Goal: Information Seeking & Learning: Learn about a topic

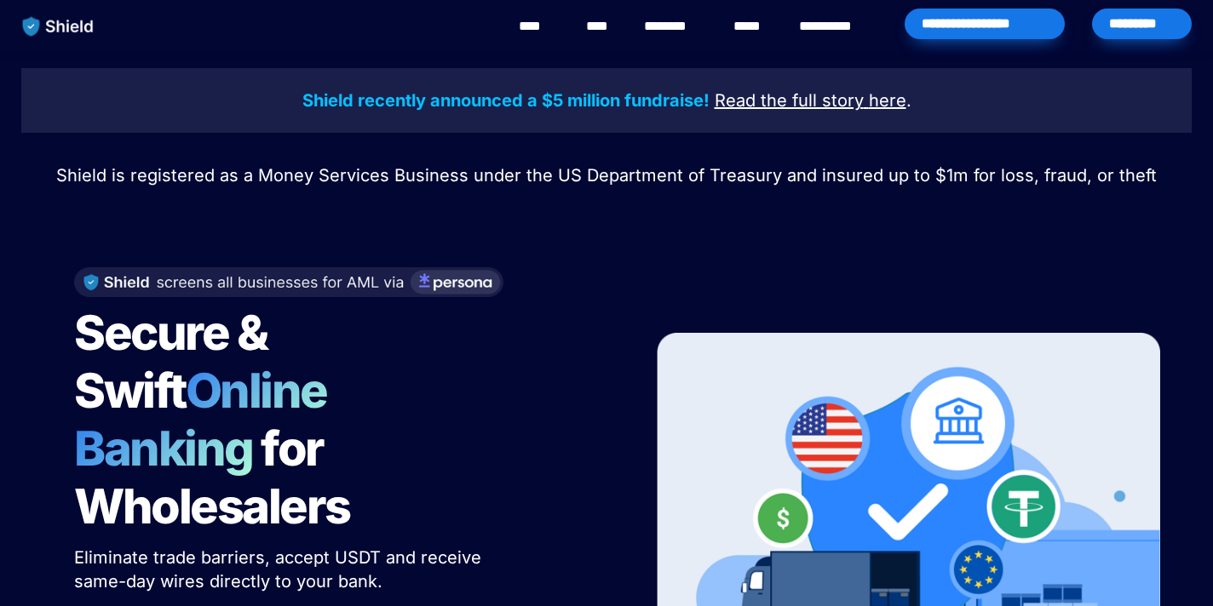
click at [678, 10] on div "********" at bounding box center [674, 26] width 69 height 53
click at [834, 36] on link "**********" at bounding box center [837, 26] width 77 height 20
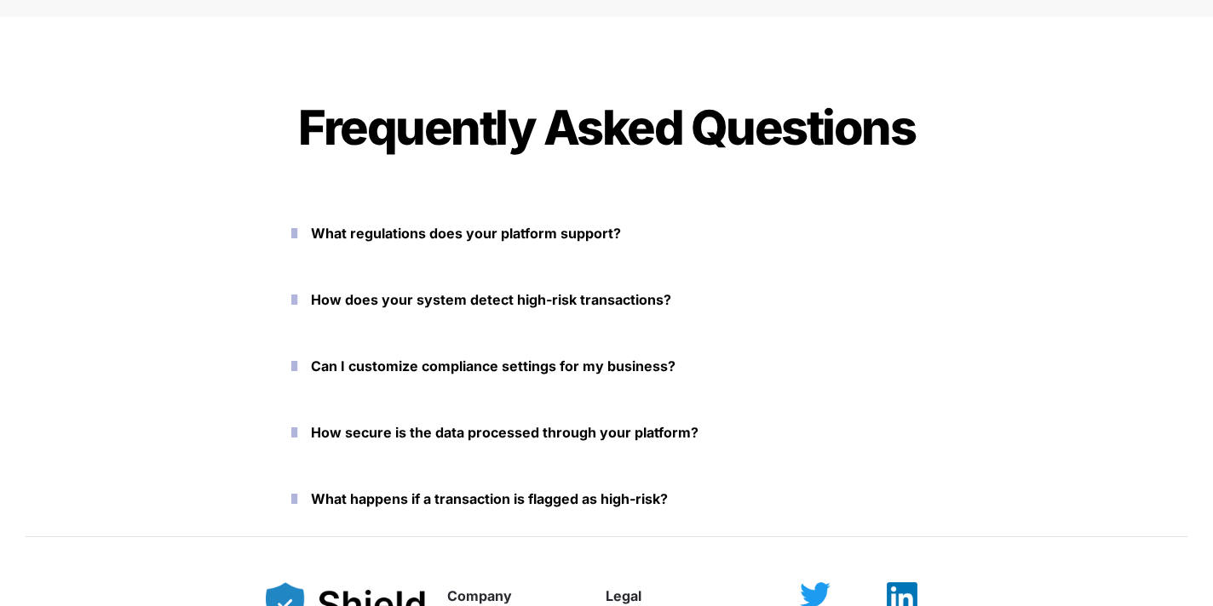
scroll to position [3711, 0]
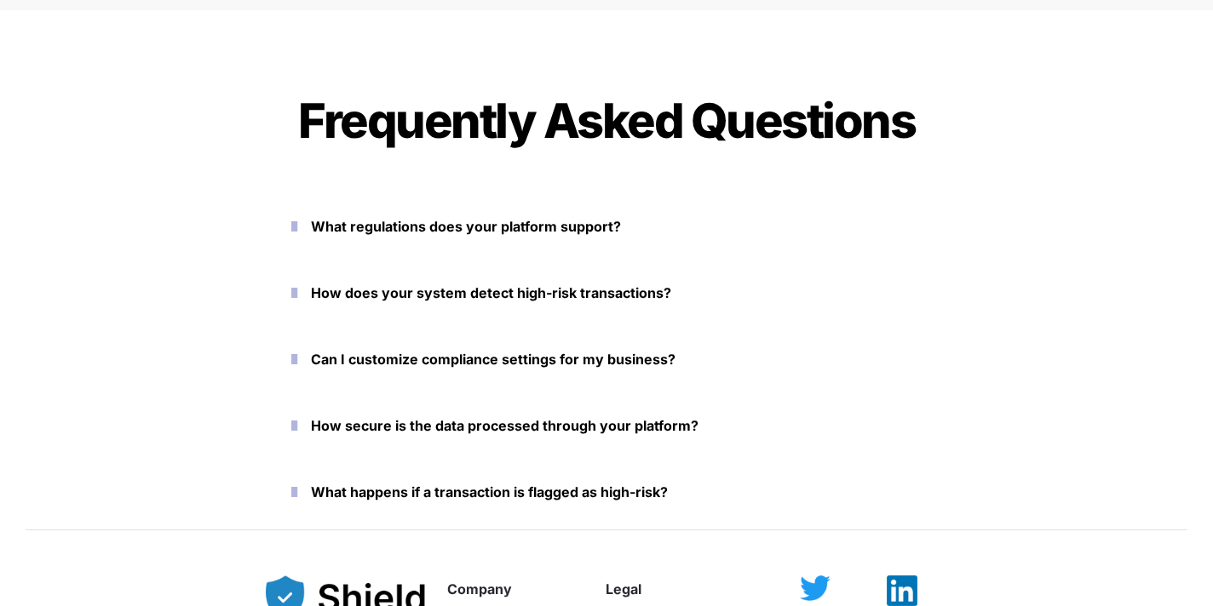
click at [589, 293] on strong "How does your system detect high-risk transactions?" at bounding box center [491, 292] width 360 height 17
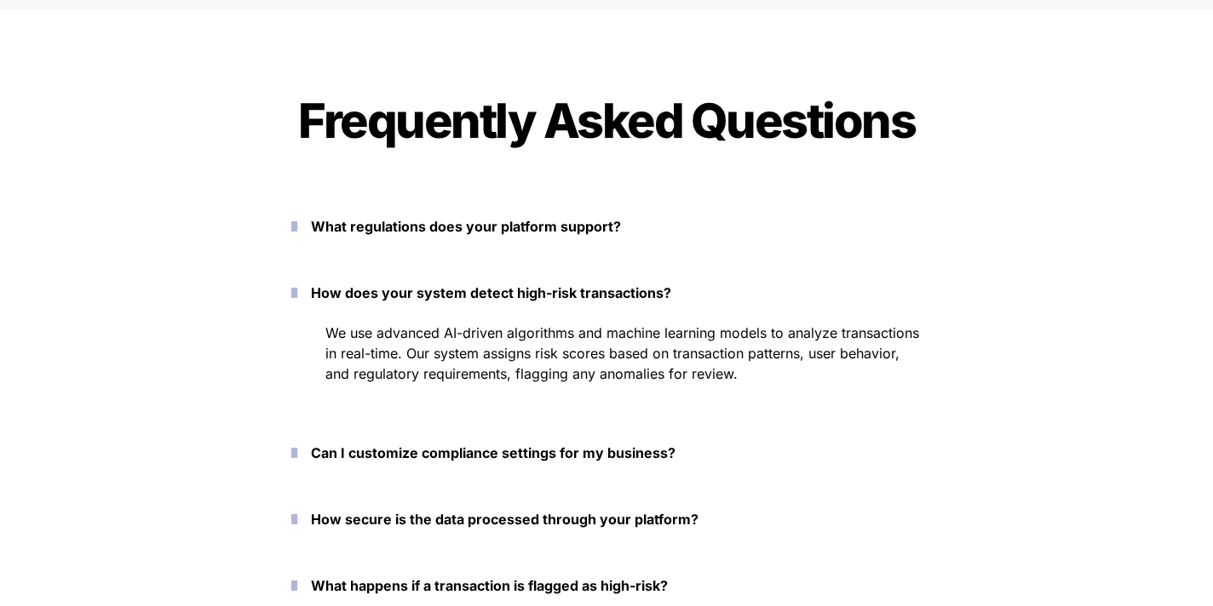
click at [589, 293] on strong "How does your system detect high-risk transactions?" at bounding box center [491, 292] width 360 height 17
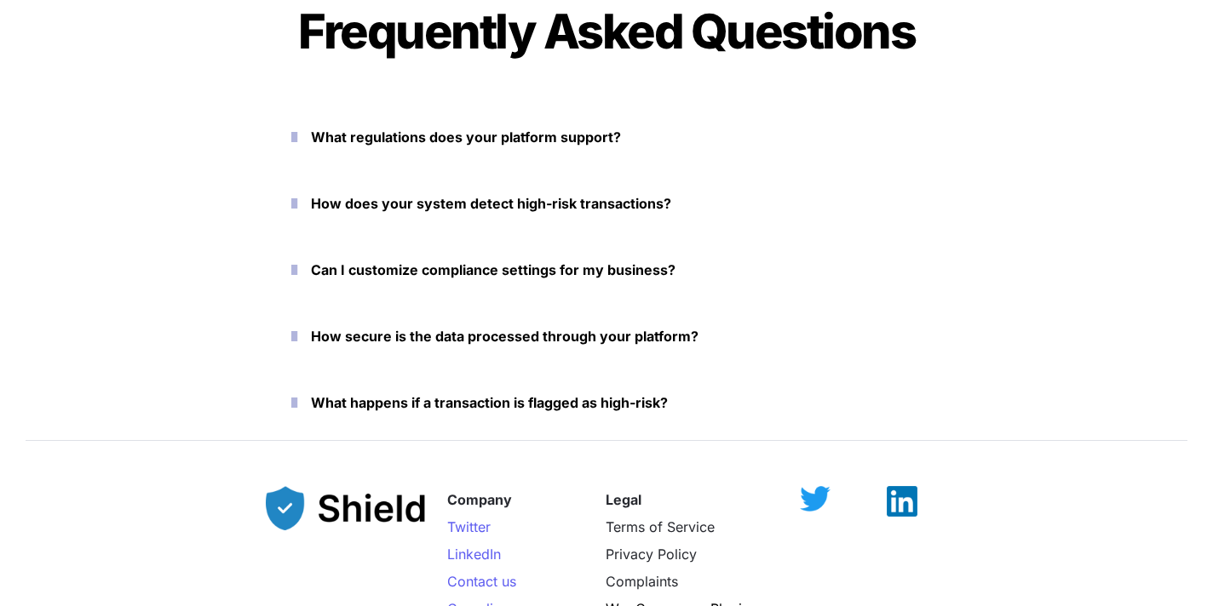
scroll to position [3954, 0]
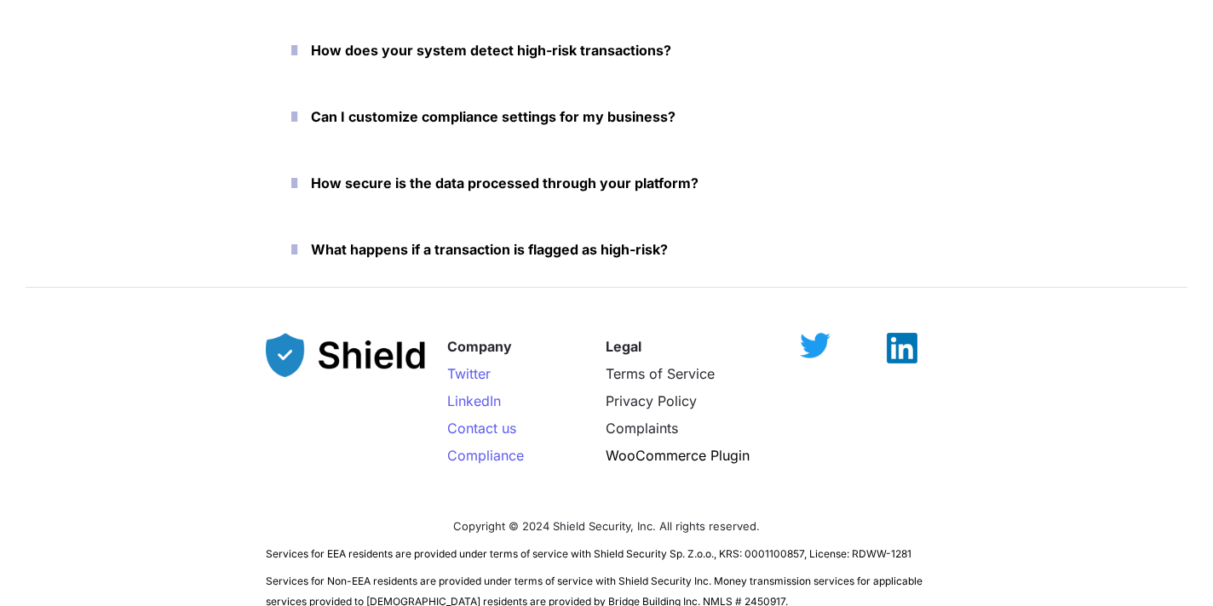
click at [592, 267] on button "What happens if a transaction is flagged as high-risk?" at bounding box center [606, 249] width 681 height 53
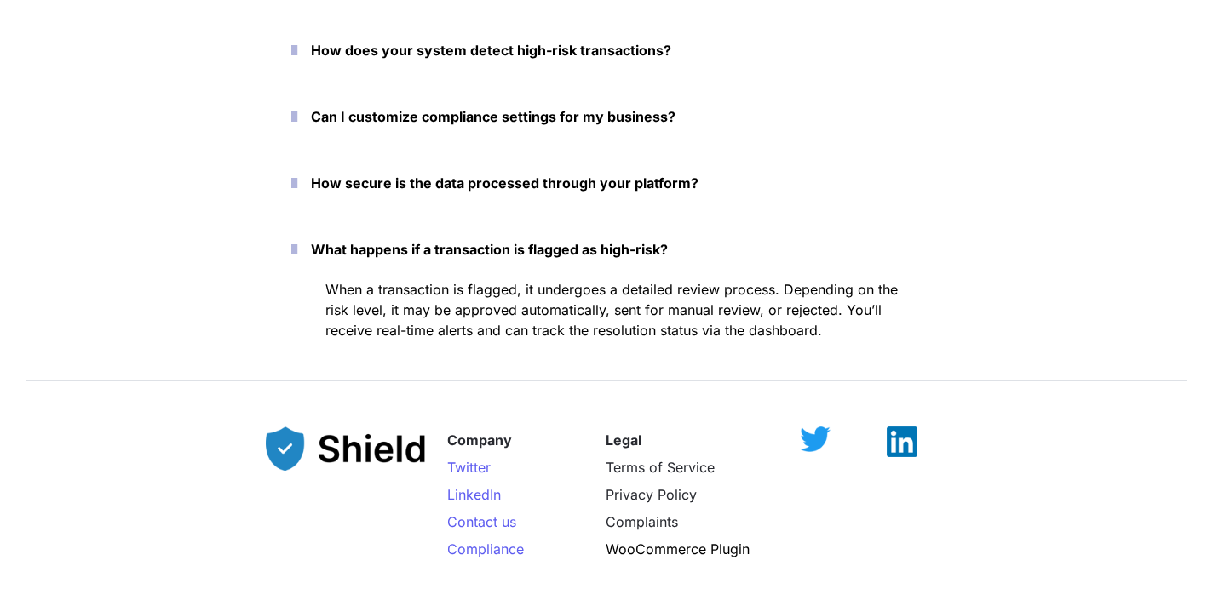
click at [593, 250] on strong "What happens if a transaction is flagged as high-risk?" at bounding box center [489, 249] width 357 height 17
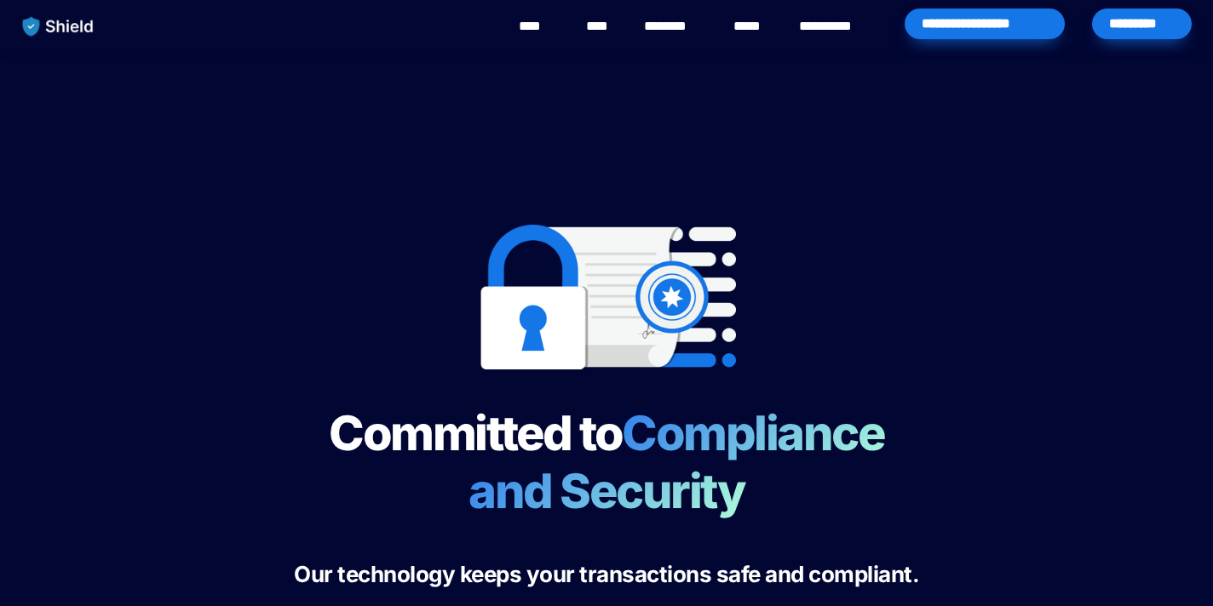
scroll to position [0, 0]
click at [678, 30] on link "********" at bounding box center [674, 26] width 60 height 20
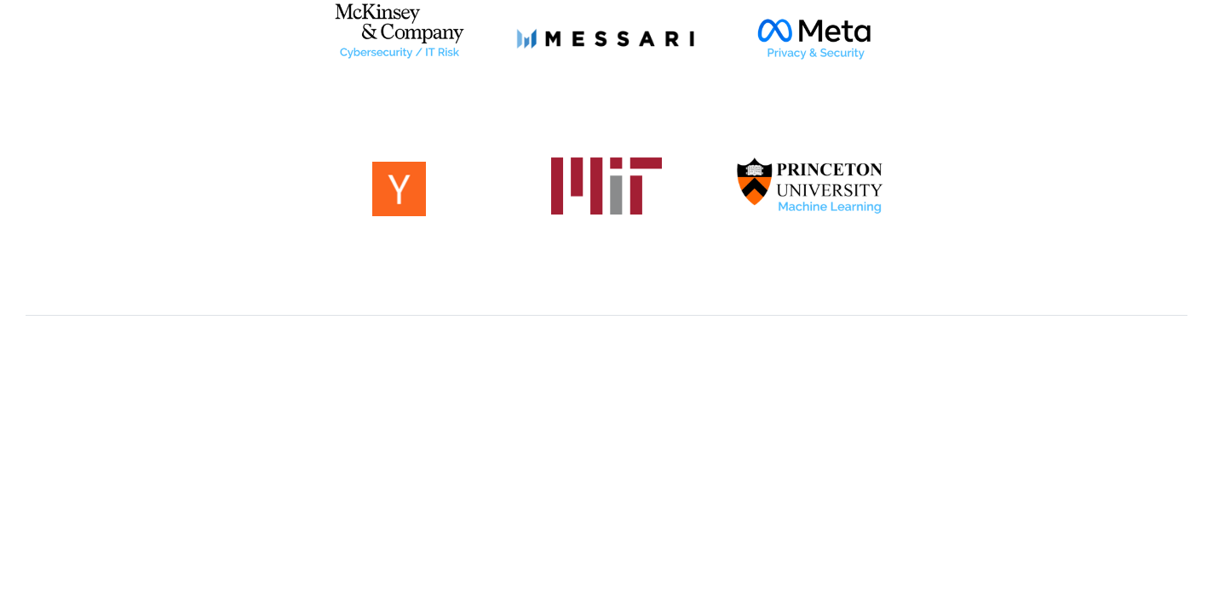
scroll to position [667, 0]
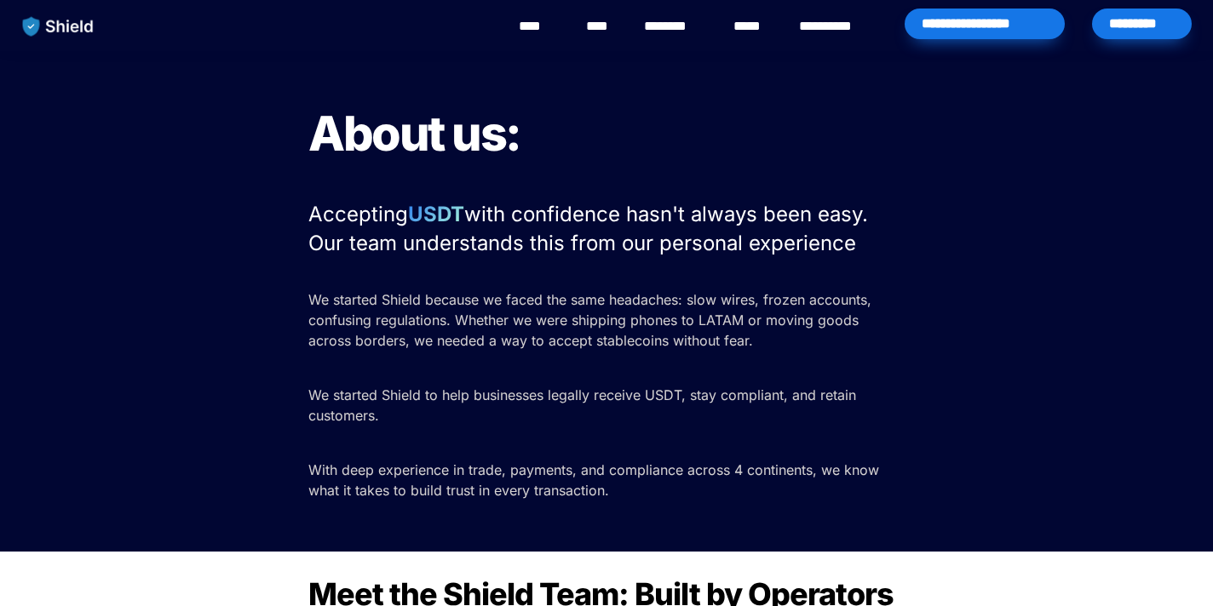
scroll to position [0, 0]
click at [515, 19] on div "****" at bounding box center [537, 26] width 47 height 53
click at [532, 27] on link "****" at bounding box center [538, 26] width 38 height 20
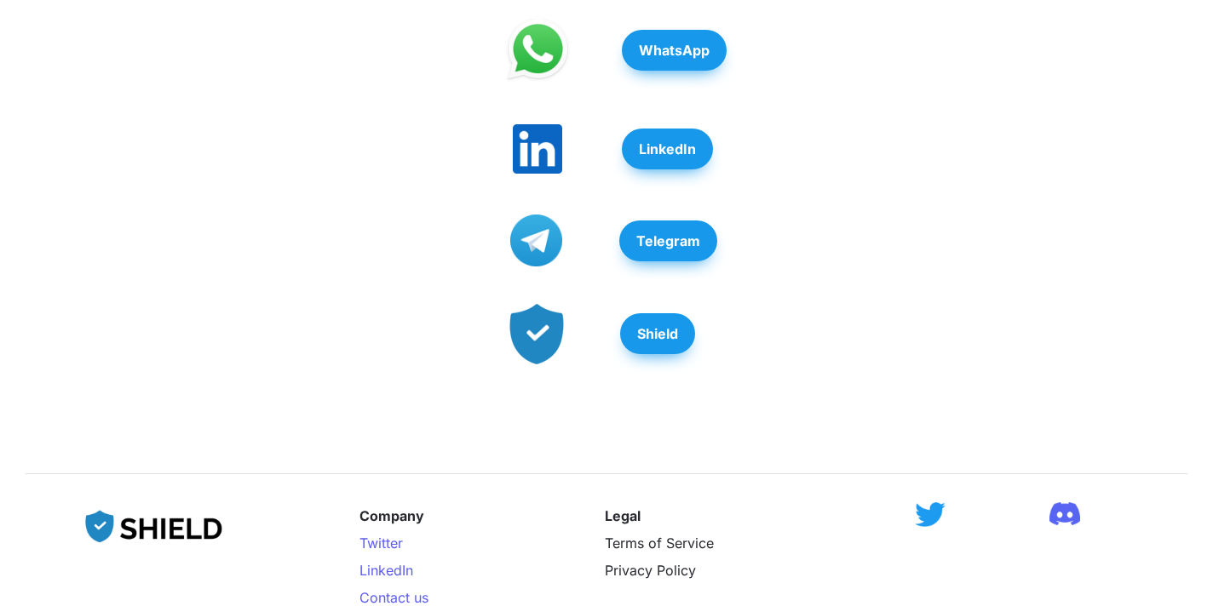
scroll to position [487, 0]
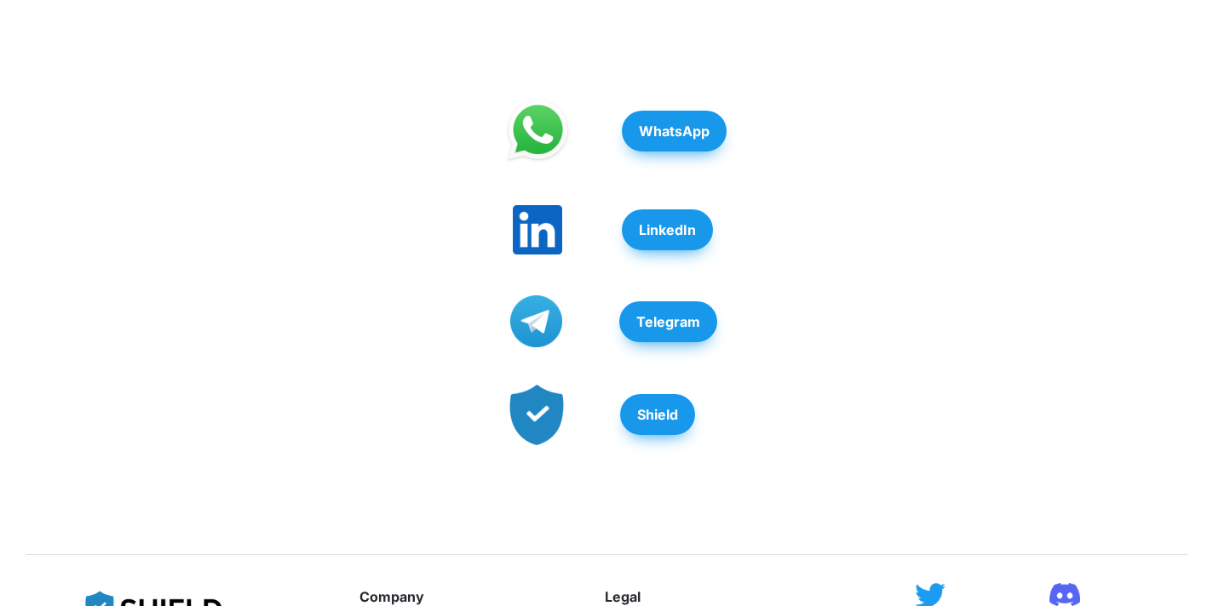
click at [657, 423] on strong "Shield" at bounding box center [657, 414] width 41 height 17
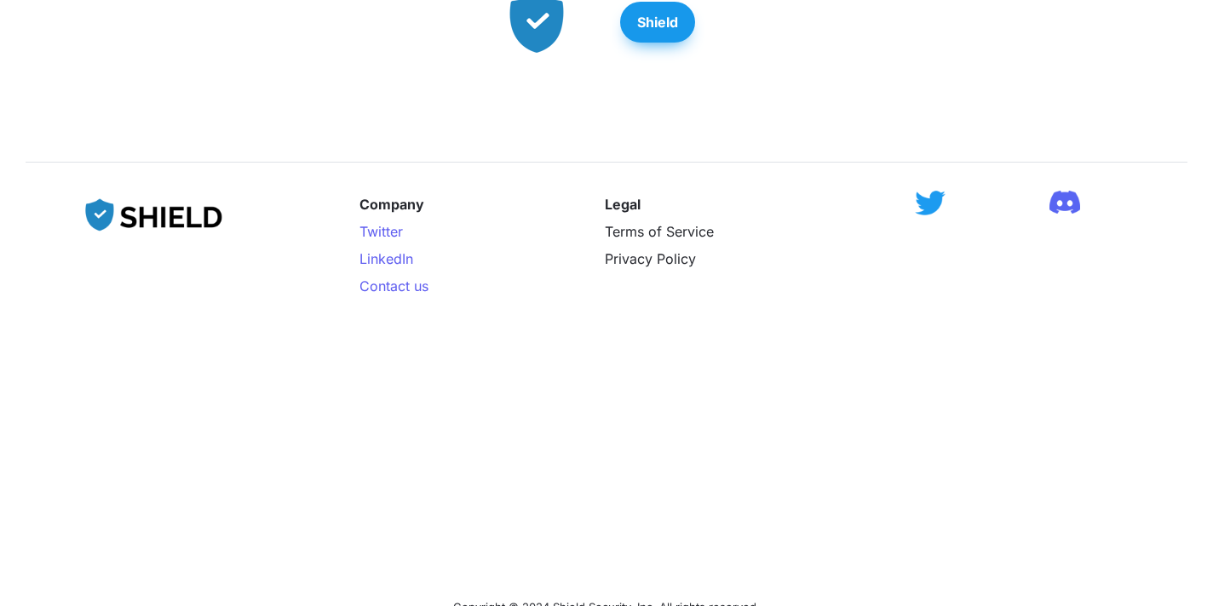
scroll to position [812, 0]
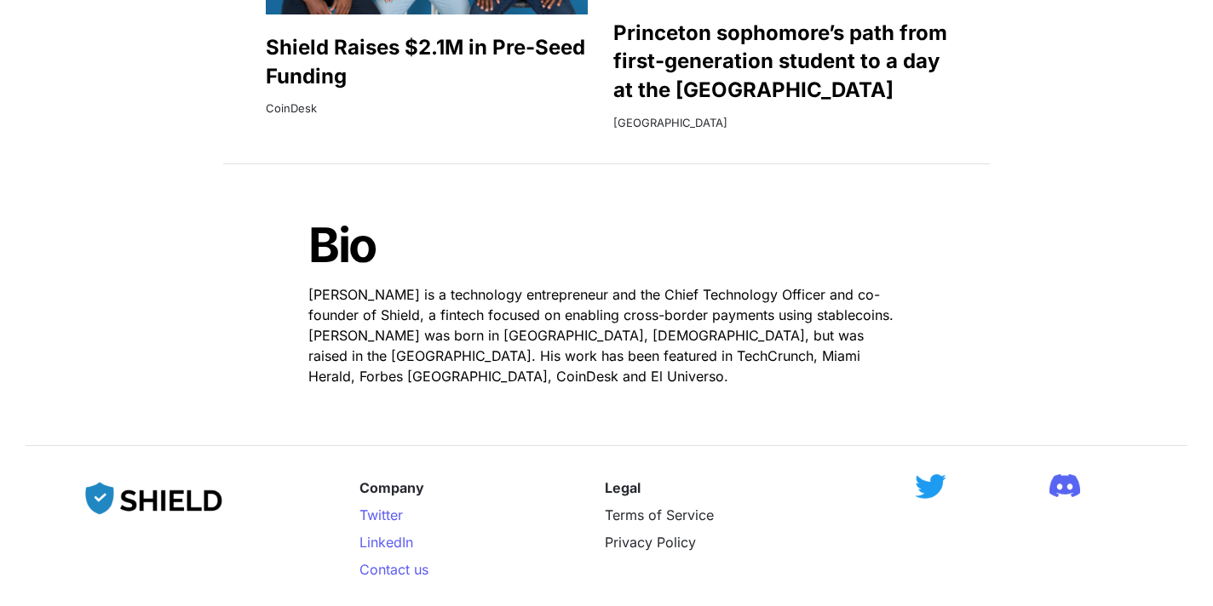
scroll to position [2241, 0]
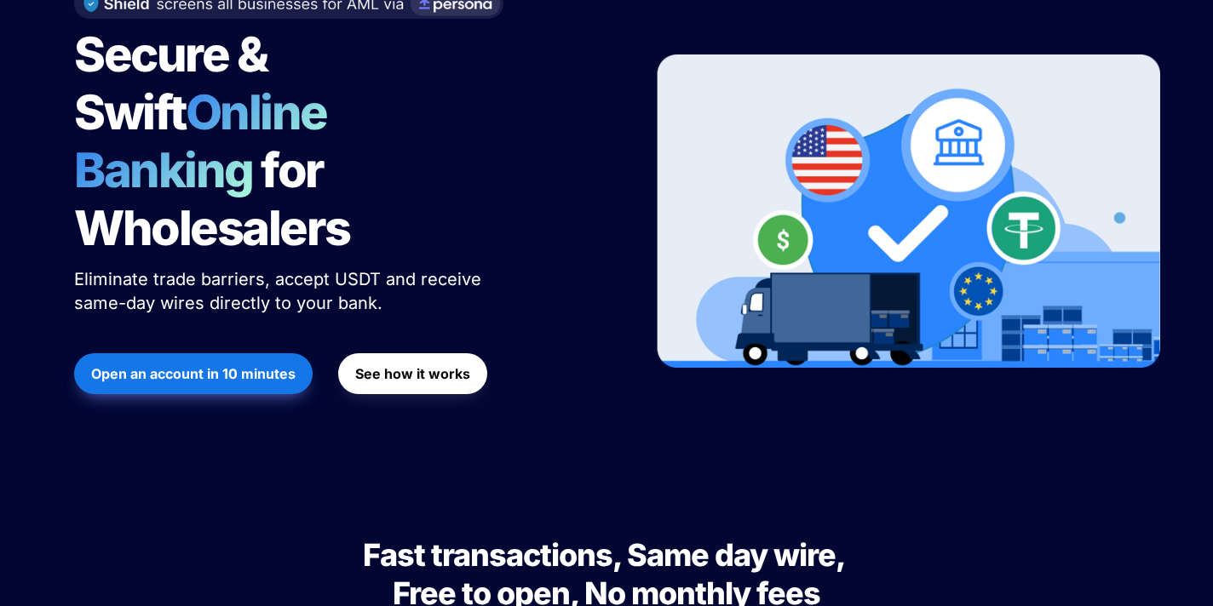
scroll to position [280, 0]
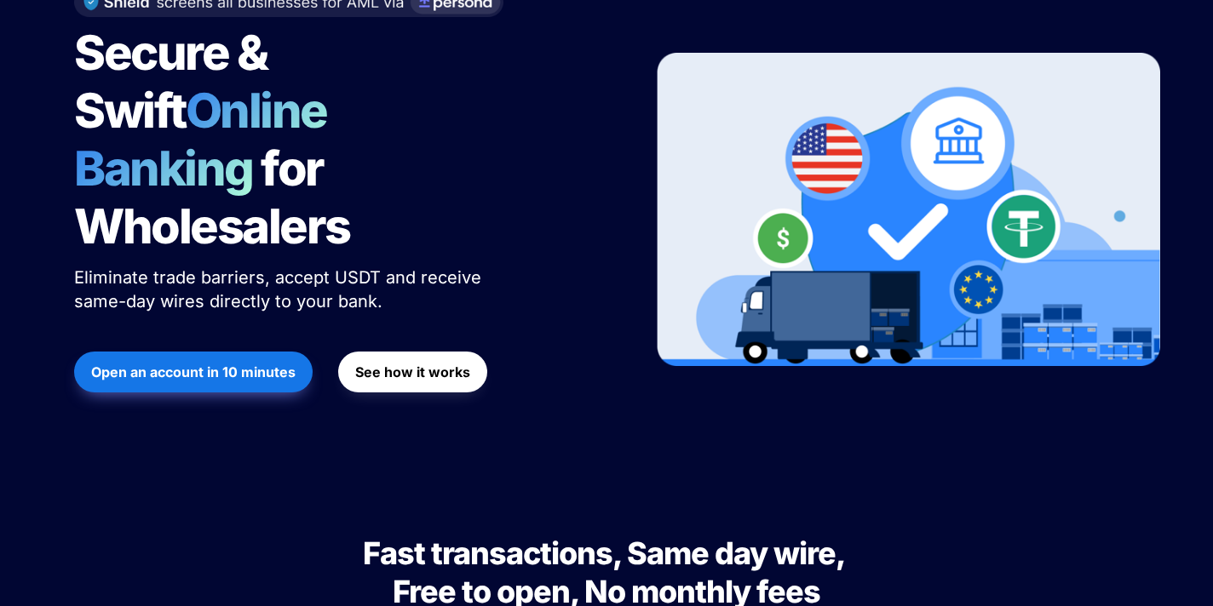
click at [437, 364] on strong "See how it works" at bounding box center [412, 372] width 115 height 17
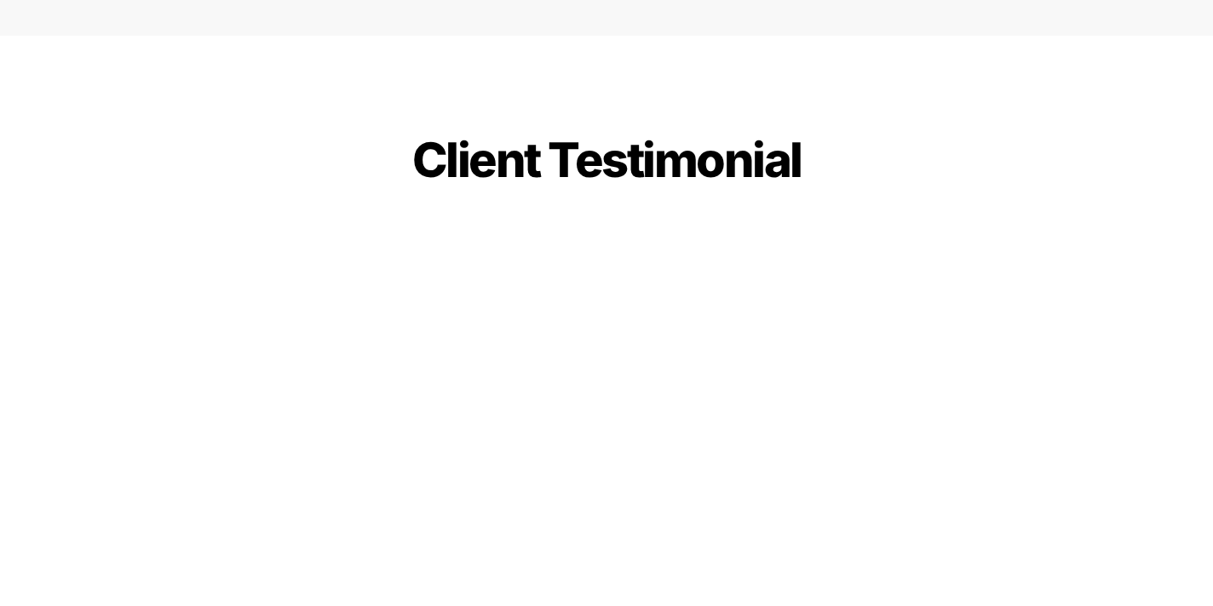
scroll to position [4081, 0]
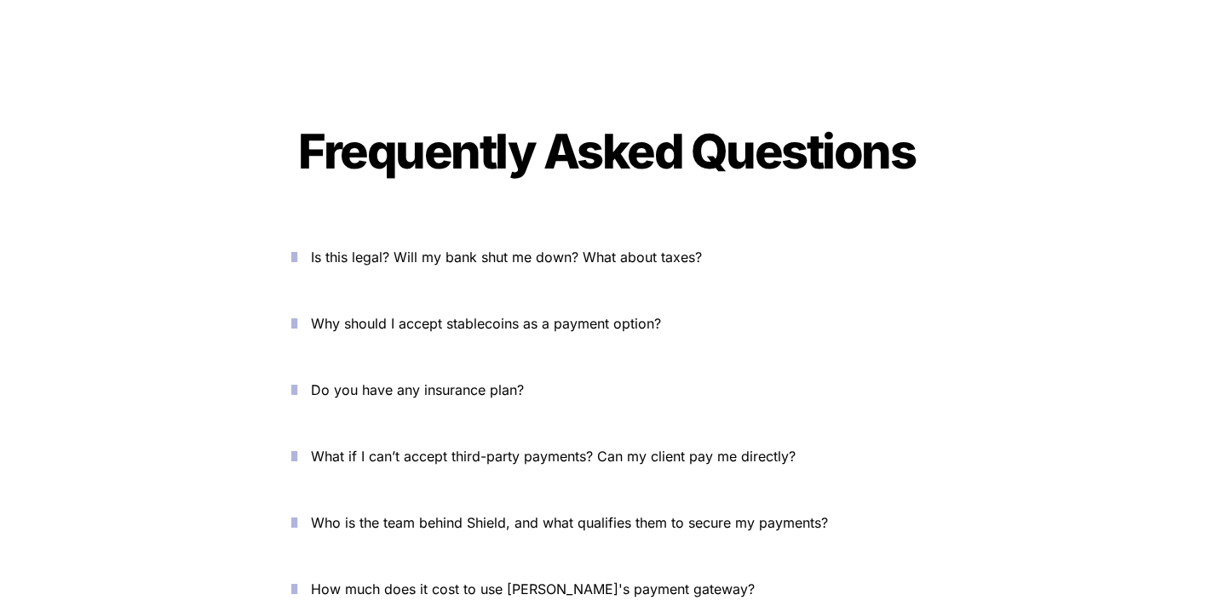
scroll to position [5815, 0]
click at [342, 243] on p "Is this legal? Will my bank shut me down? What about taxes?" at bounding box center [616, 256] width 611 height 27
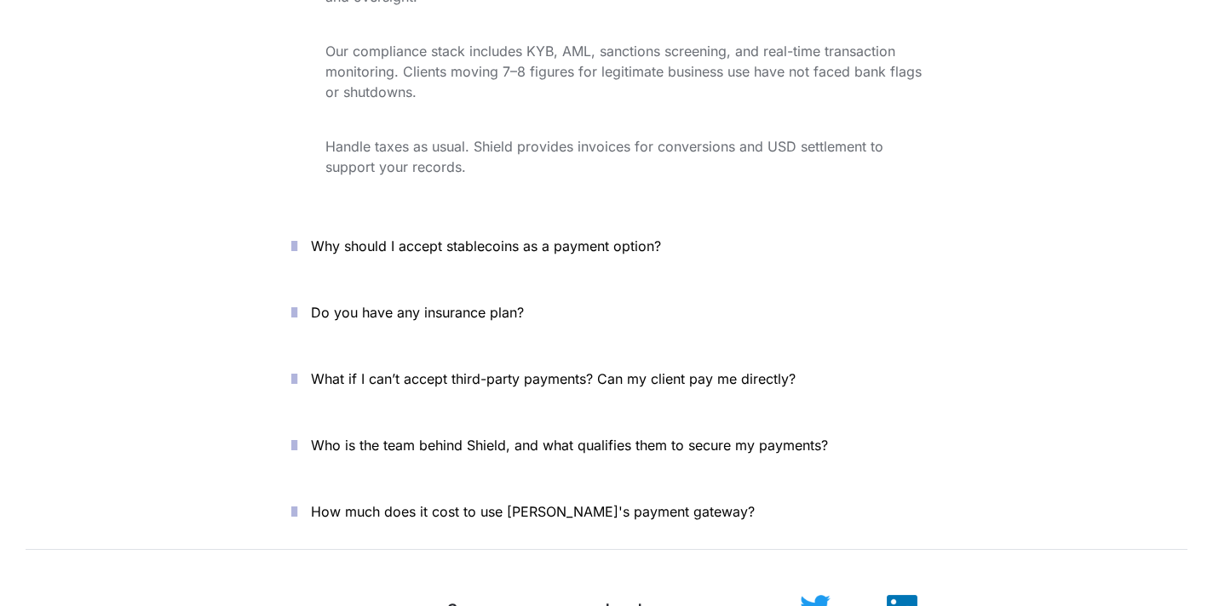
scroll to position [6164, 0]
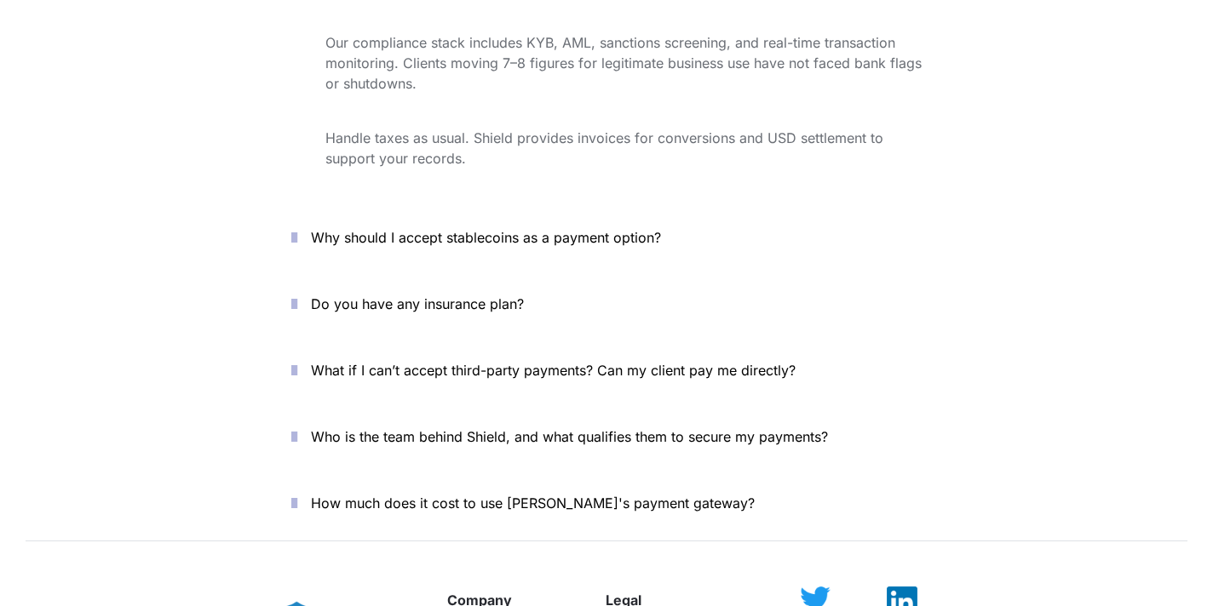
click at [352, 362] on span "What if I can’t accept third-party payments? Can my client pay me directly?" at bounding box center [553, 370] width 485 height 17
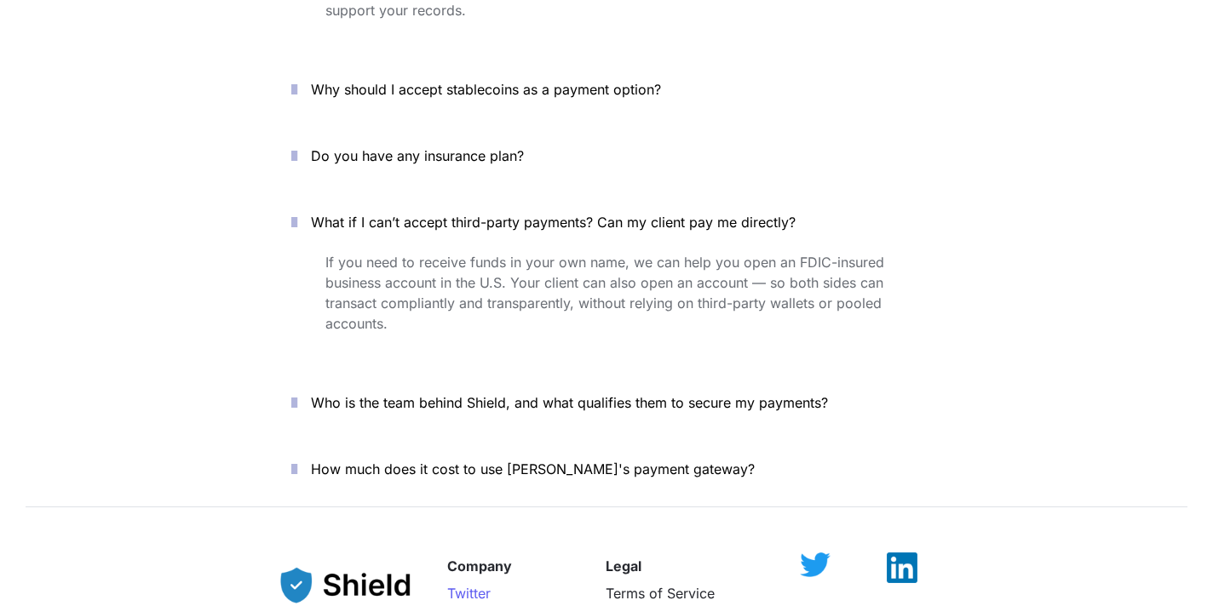
scroll to position [6314, 0]
click at [399, 393] on span "Who is the team behind Shield, and what qualifies them to secure my payments?" at bounding box center [569, 401] width 517 height 17
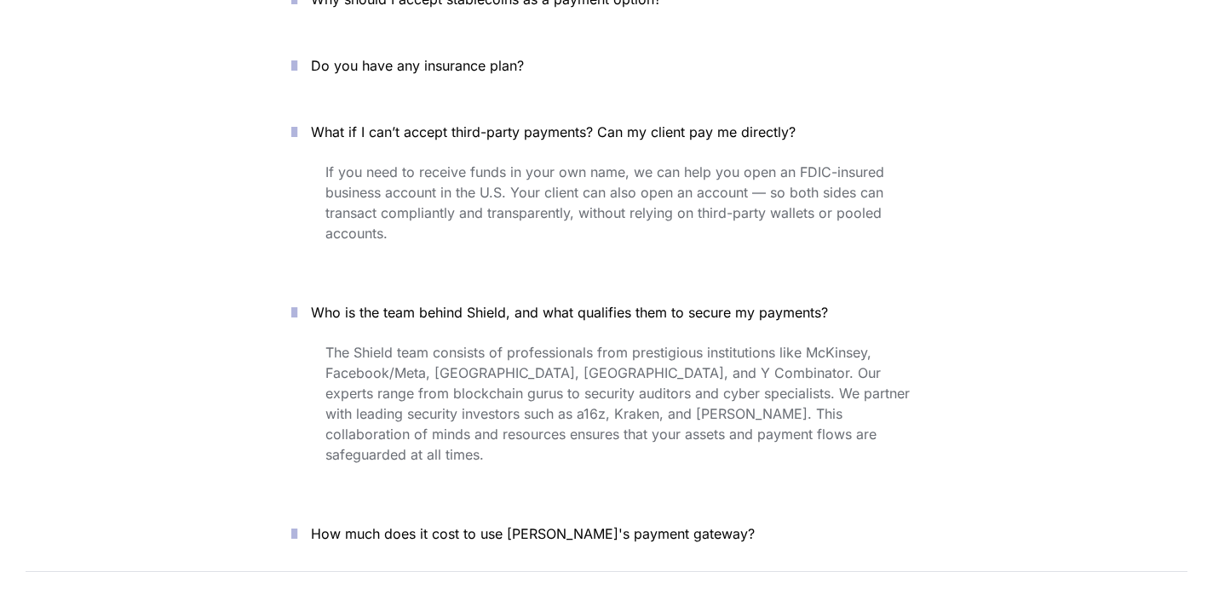
scroll to position [6407, 0]
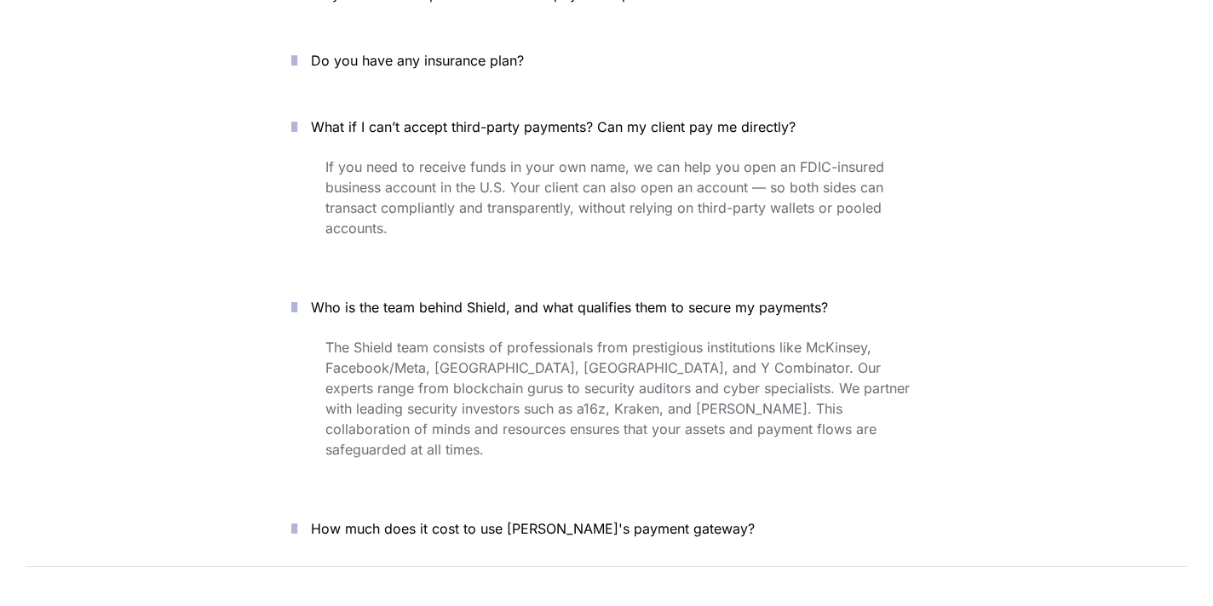
click at [395, 520] on span "How much does it cost to use Shield's payment gateway?" at bounding box center [533, 528] width 444 height 17
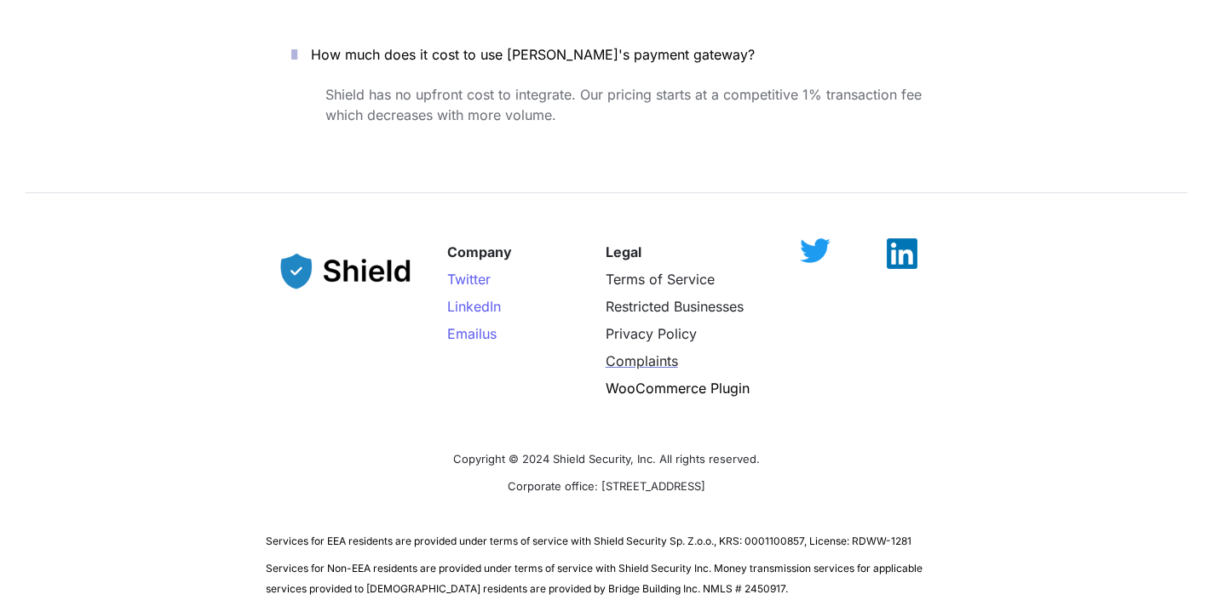
scroll to position [6884, 0]
click at [630, 296] on span "Restricted Businesses" at bounding box center [674, 304] width 138 height 17
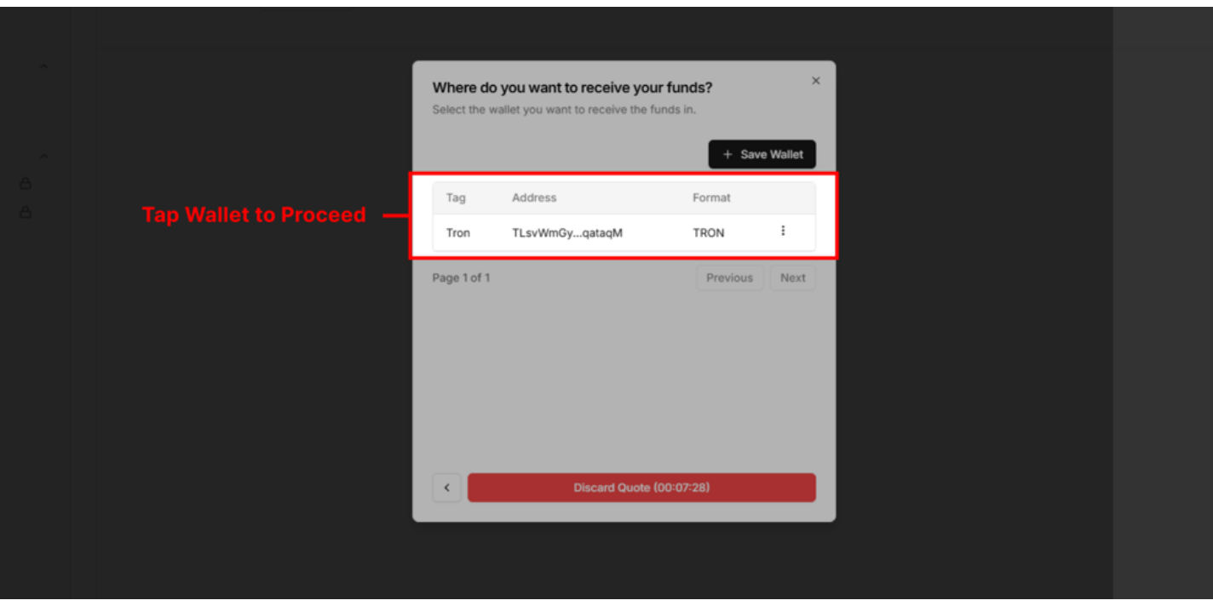
scroll to position [4111, 0]
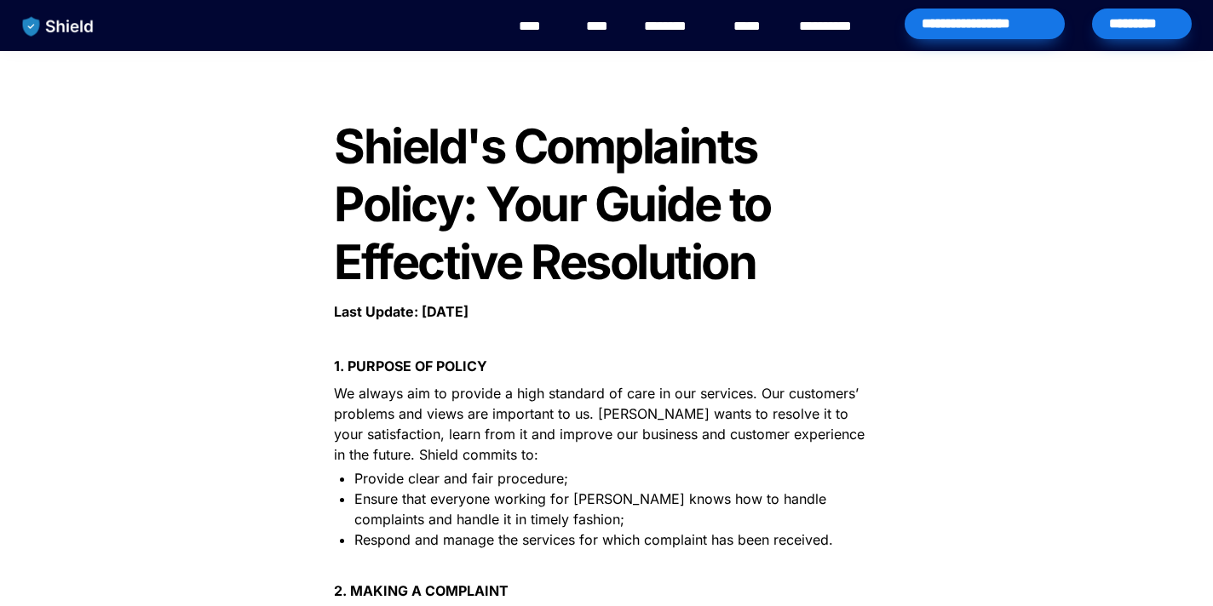
click at [602, 29] on link "****" at bounding box center [600, 26] width 29 height 20
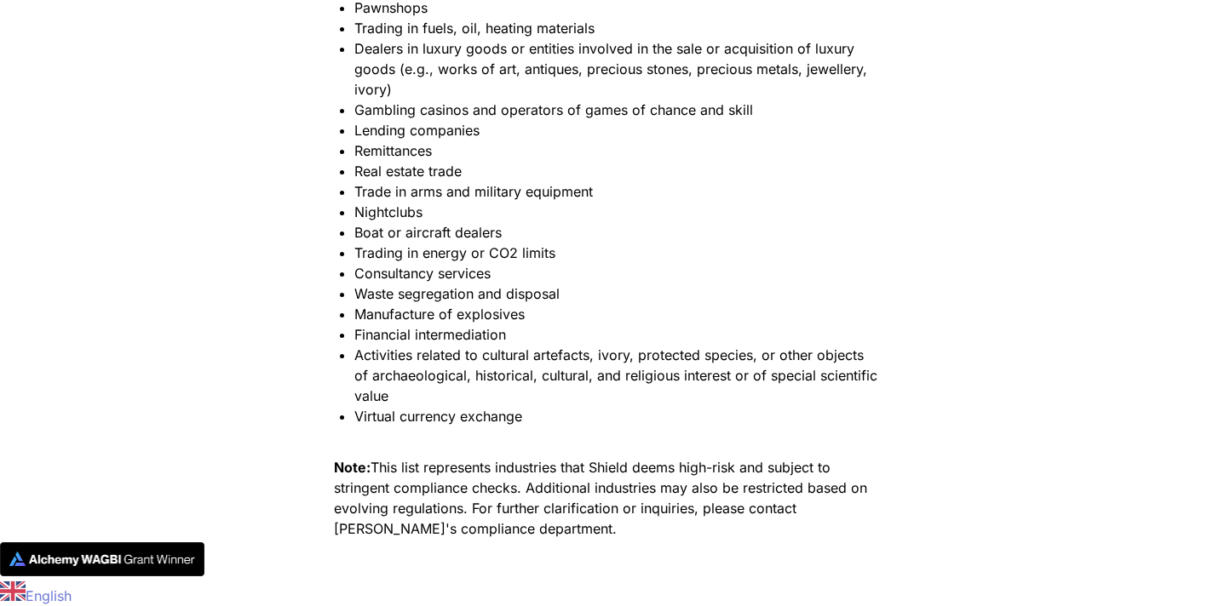
scroll to position [4220, 0]
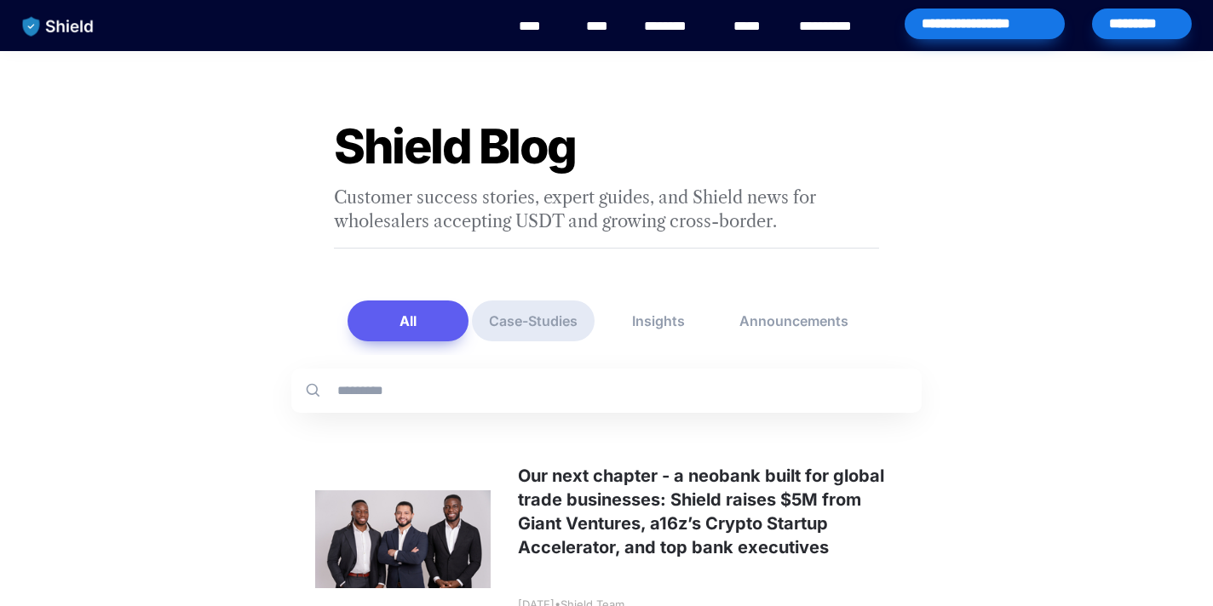
click at [524, 322] on button "Case-Studies" at bounding box center [533, 321] width 123 height 41
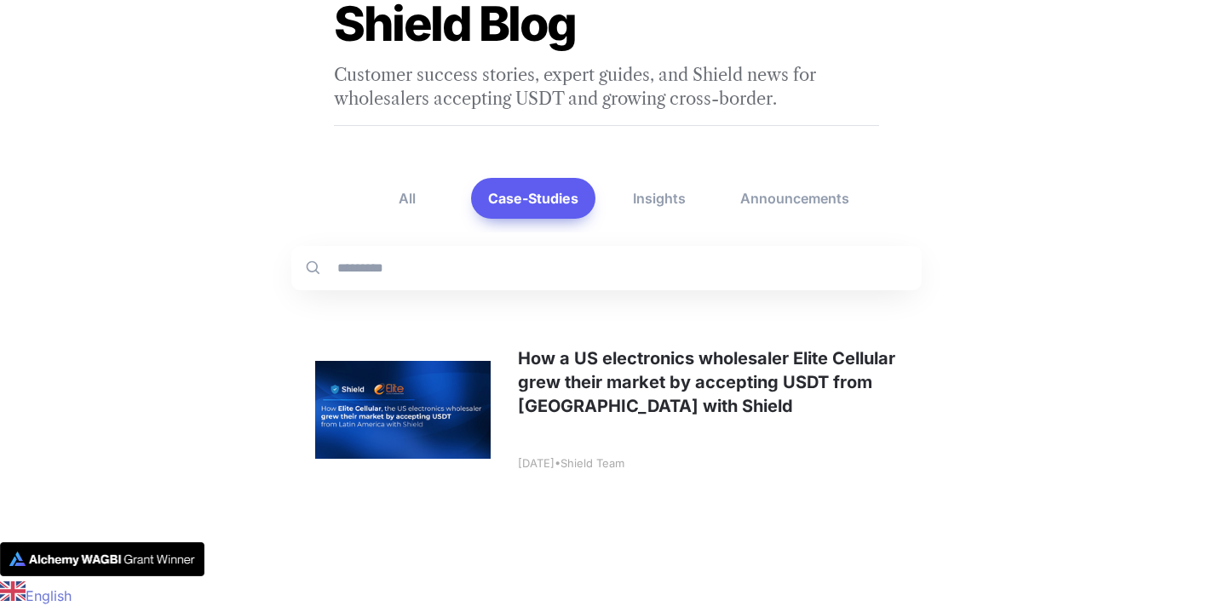
scroll to position [123, 0]
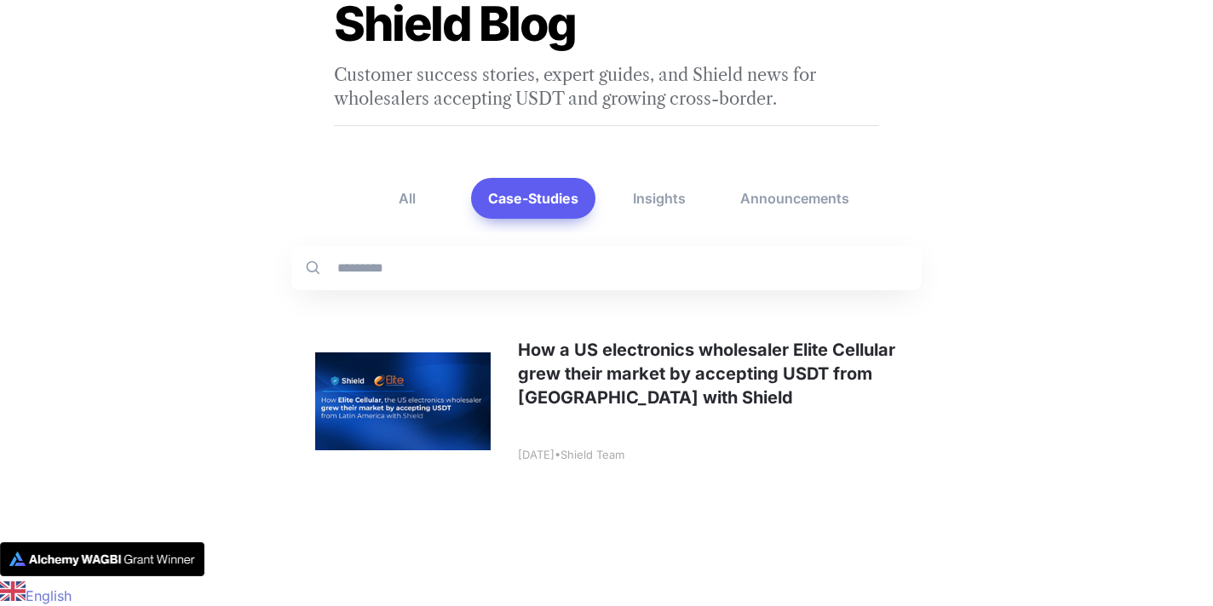
click at [678, 386] on link at bounding box center [606, 401] width 630 height 211
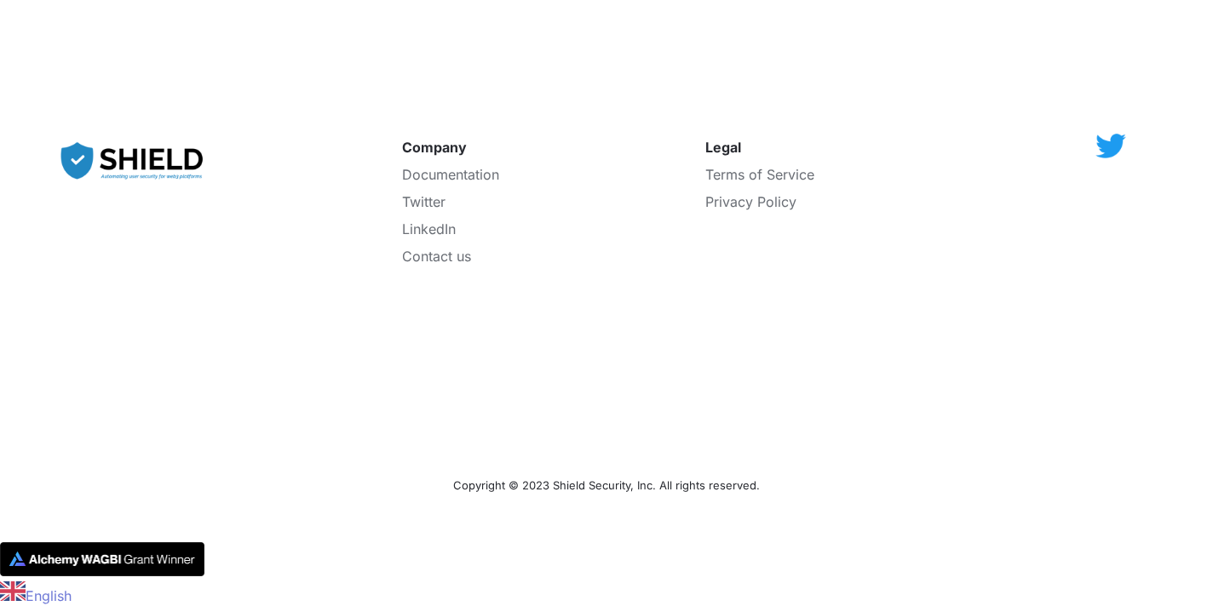
scroll to position [4961, 0]
click at [456, 183] on span "Documentation" at bounding box center [450, 174] width 97 height 17
